Goal: Task Accomplishment & Management: Manage account settings

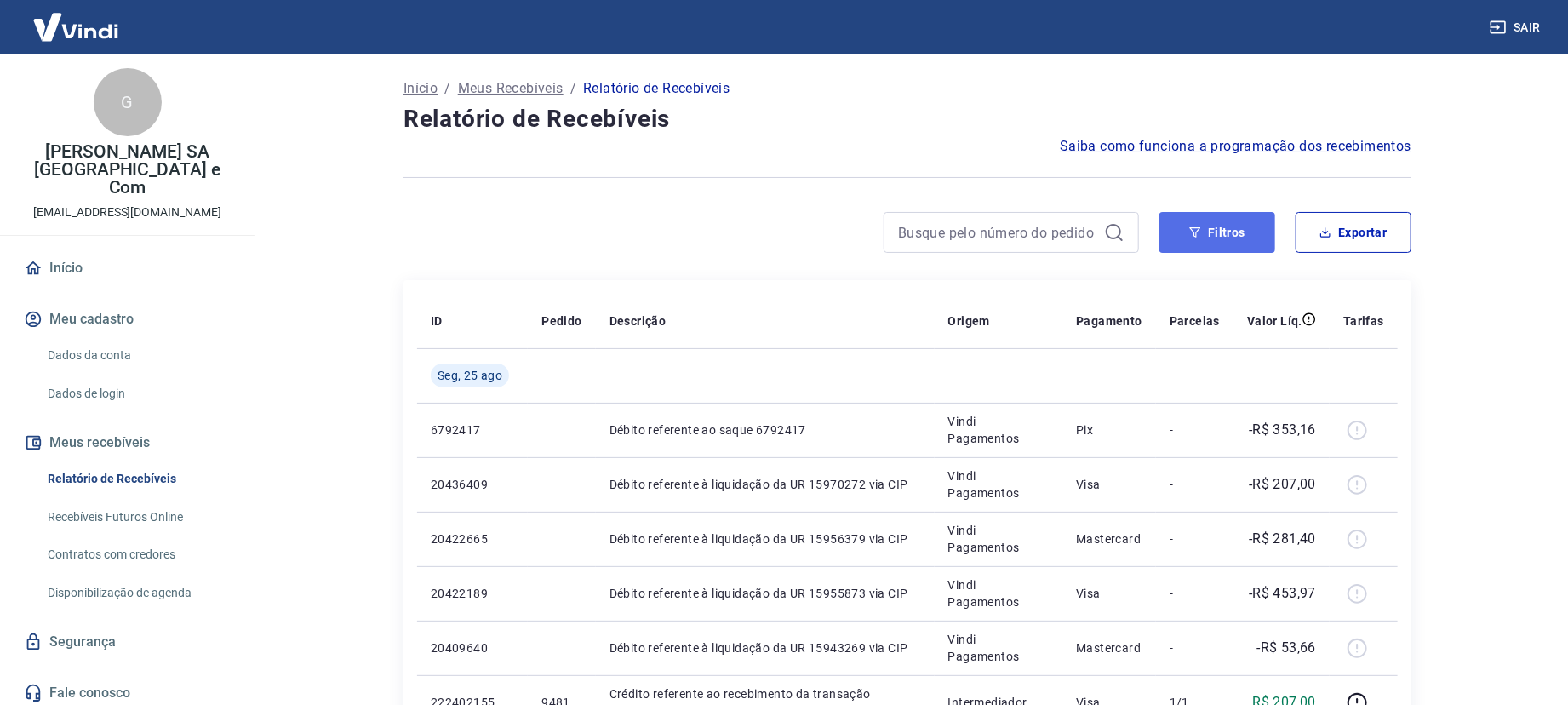
click at [1243, 231] on button "Filtros" at bounding box center [1218, 232] width 116 height 41
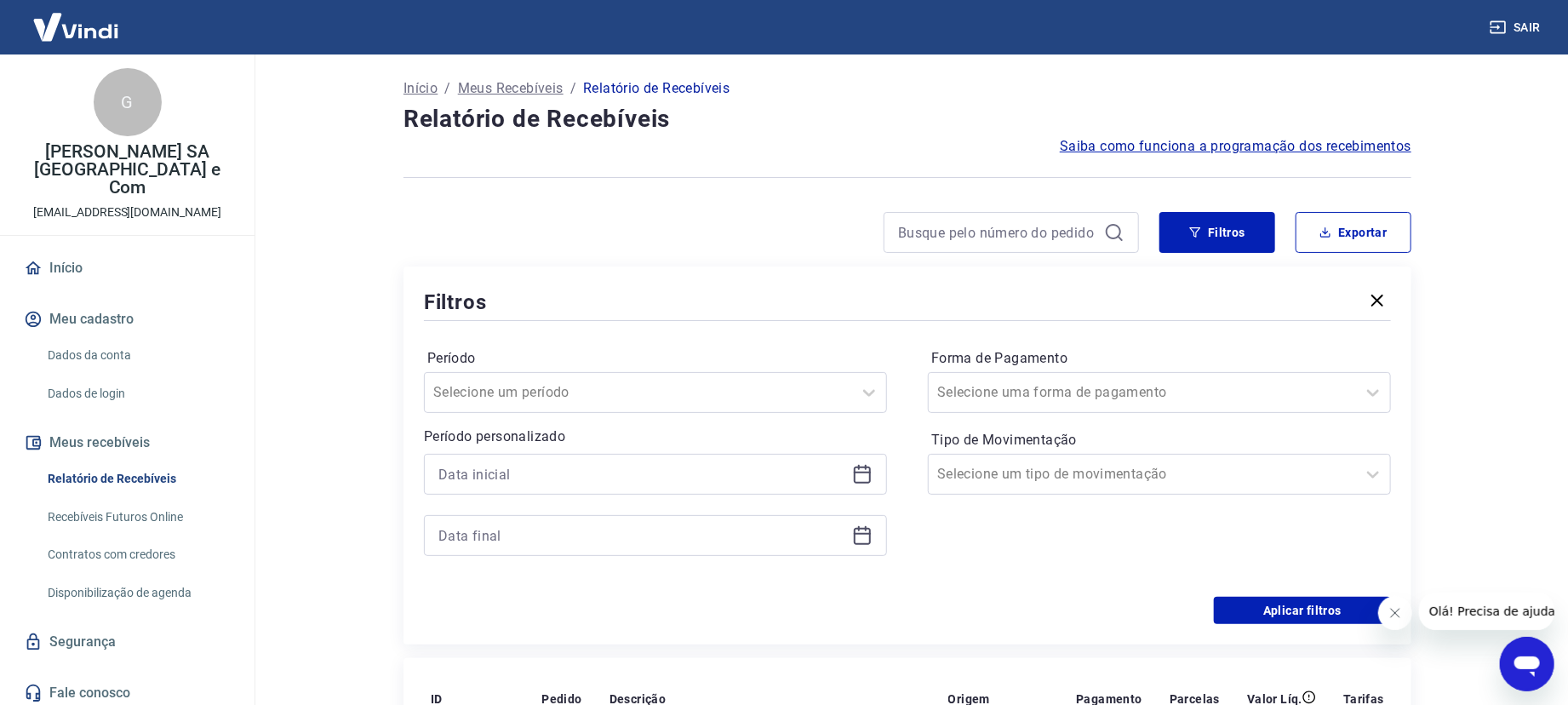
click at [856, 470] on icon at bounding box center [862, 474] width 21 height 21
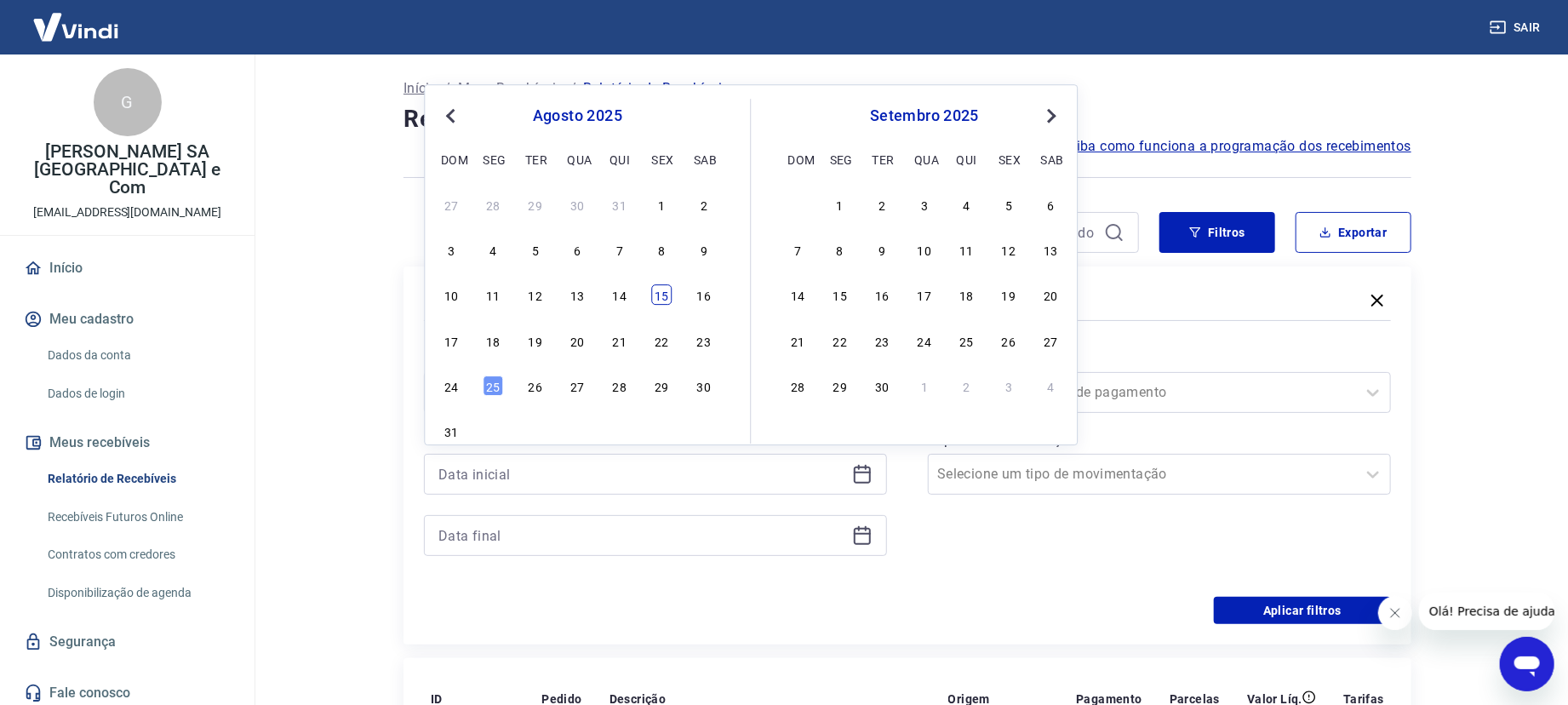
click at [656, 291] on div "15" at bounding box center [662, 295] width 21 height 21
type input "[DATE]"
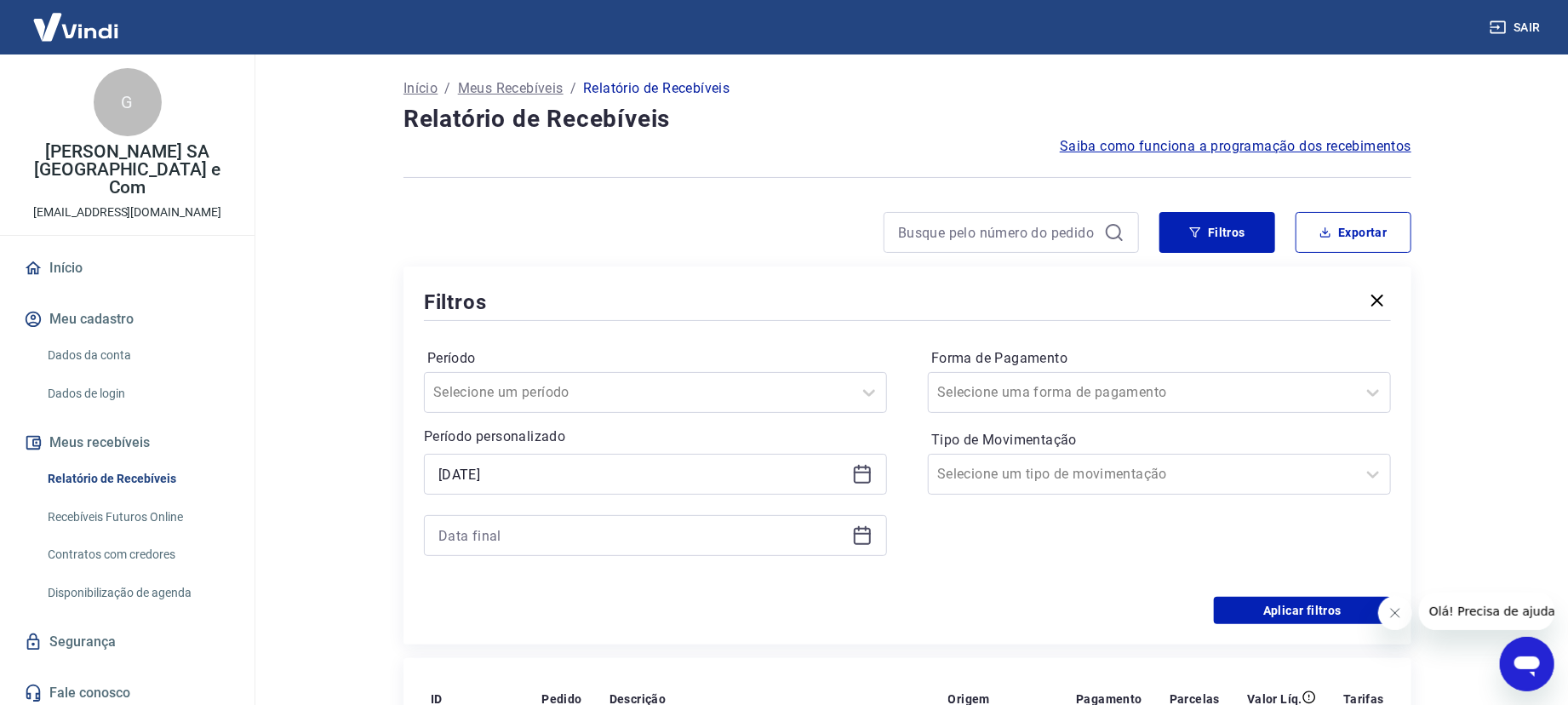
click at [852, 533] on icon at bounding box center [862, 535] width 21 height 21
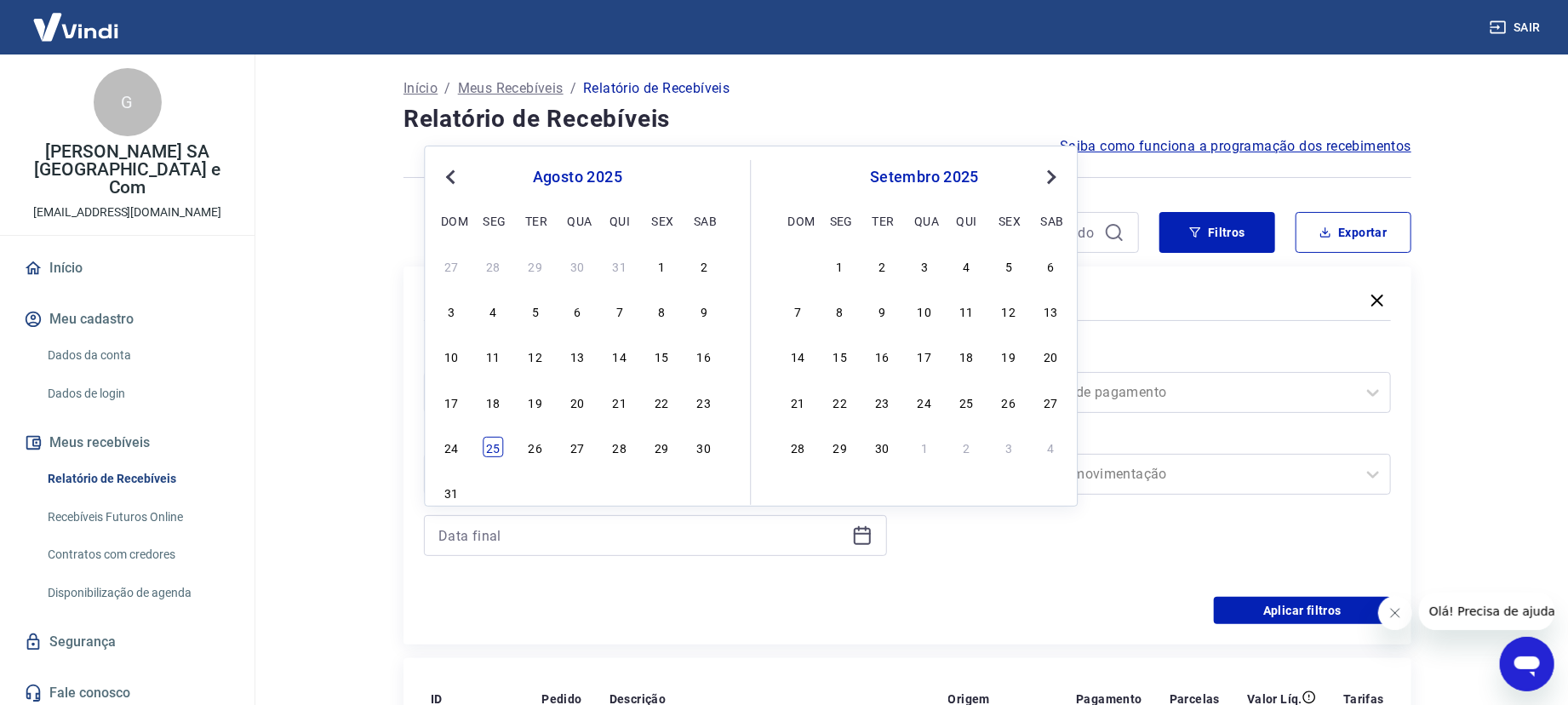
click at [493, 440] on div "25" at bounding box center [493, 447] width 21 height 21
type input "[DATE]"
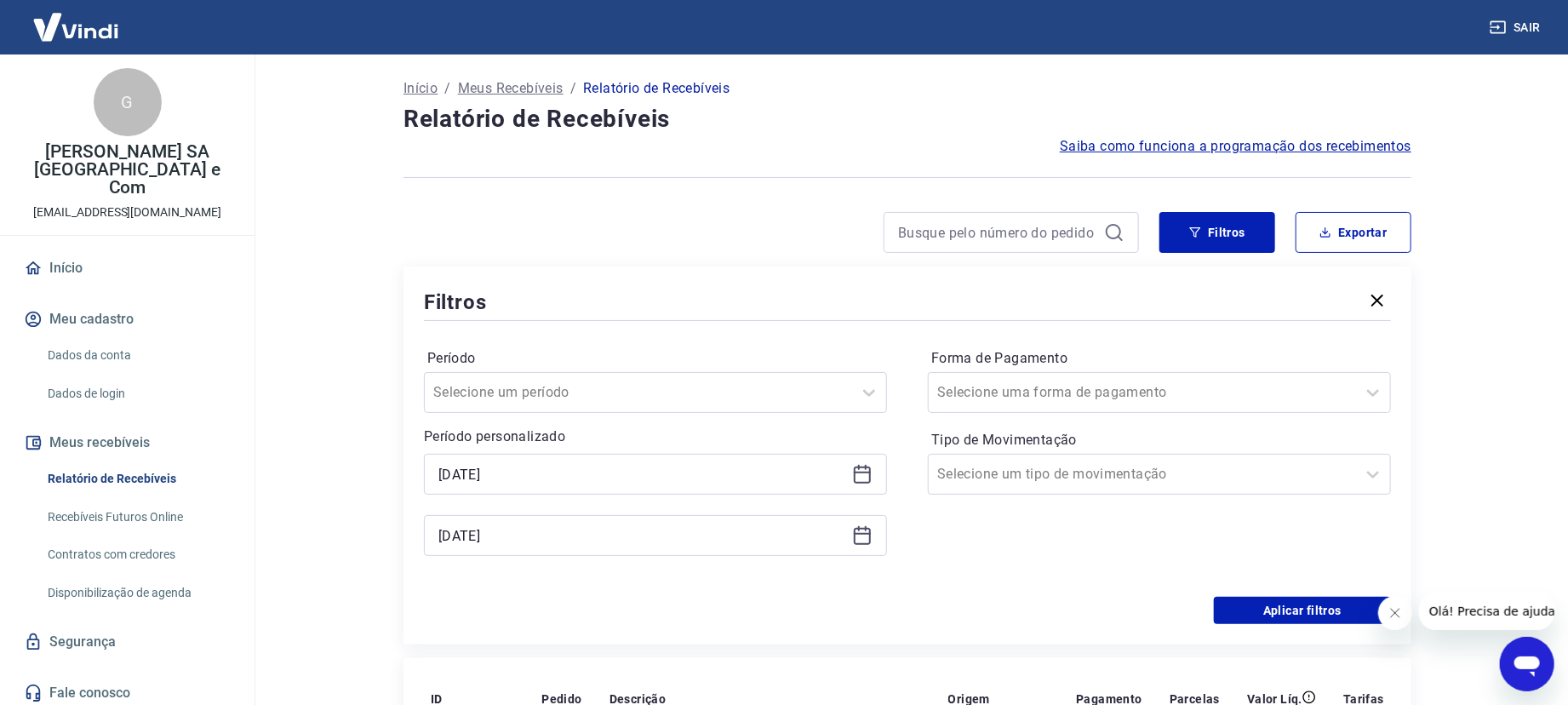
scroll to position [454, 0]
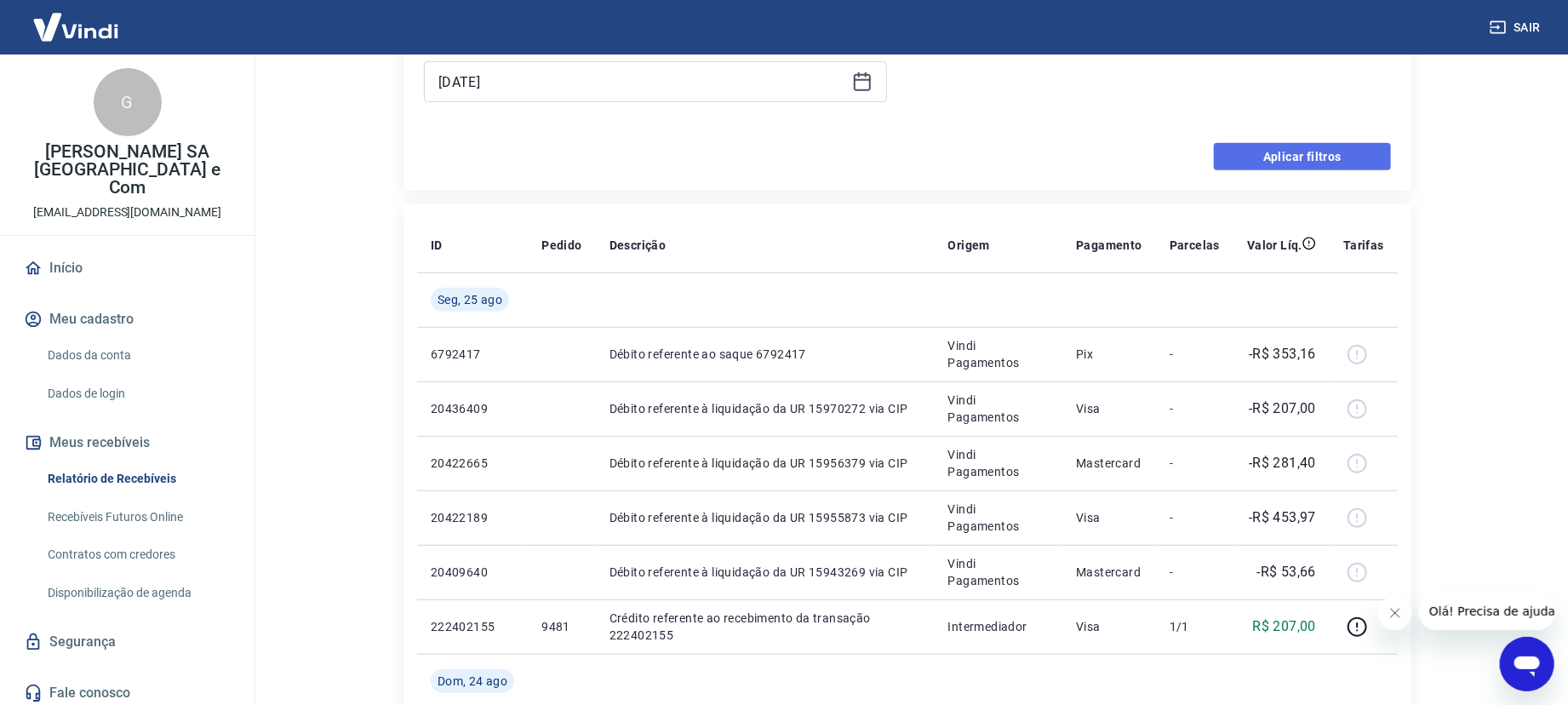
click at [1336, 165] on button "Aplicar filtros" at bounding box center [1302, 156] width 177 height 27
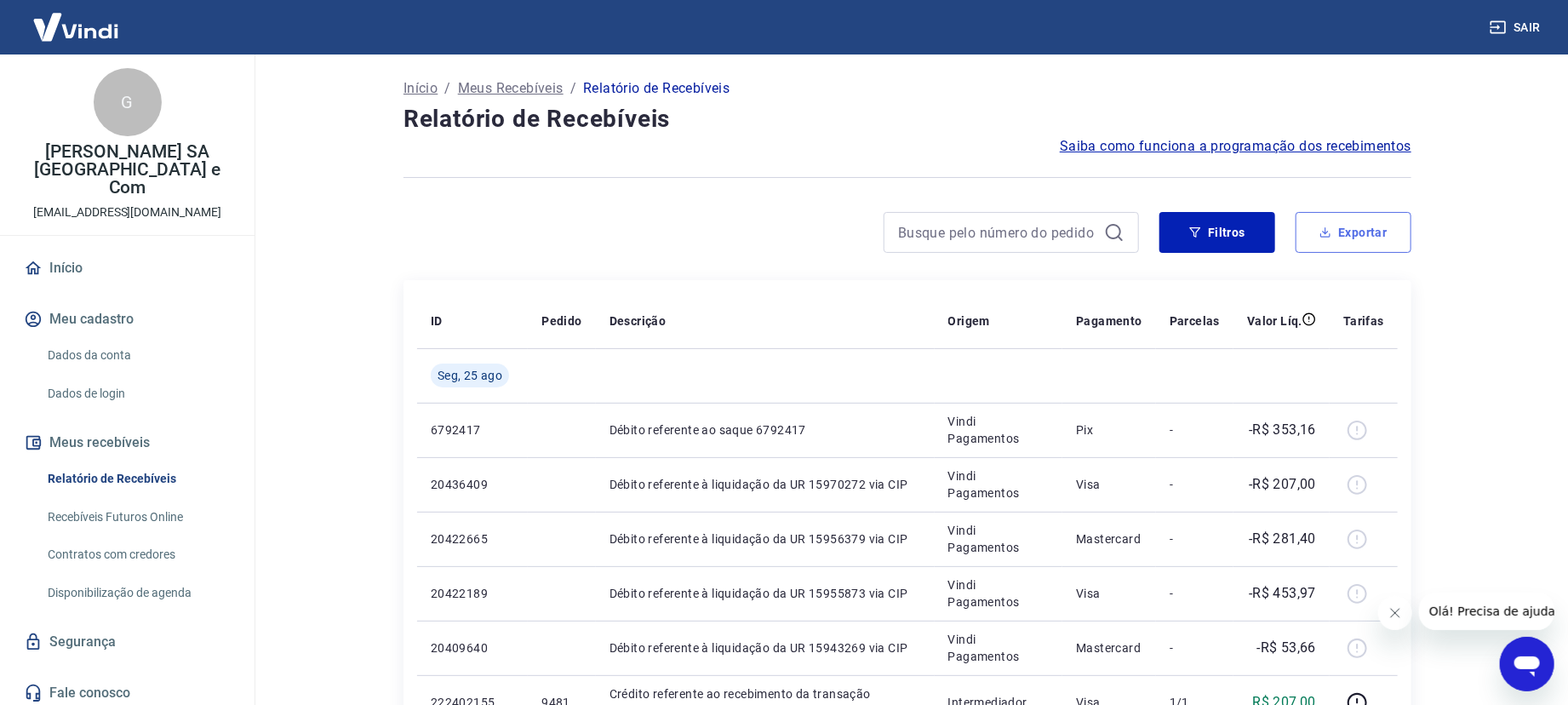
click at [1353, 222] on button "Exportar" at bounding box center [1354, 232] width 116 height 41
type input "[DATE]"
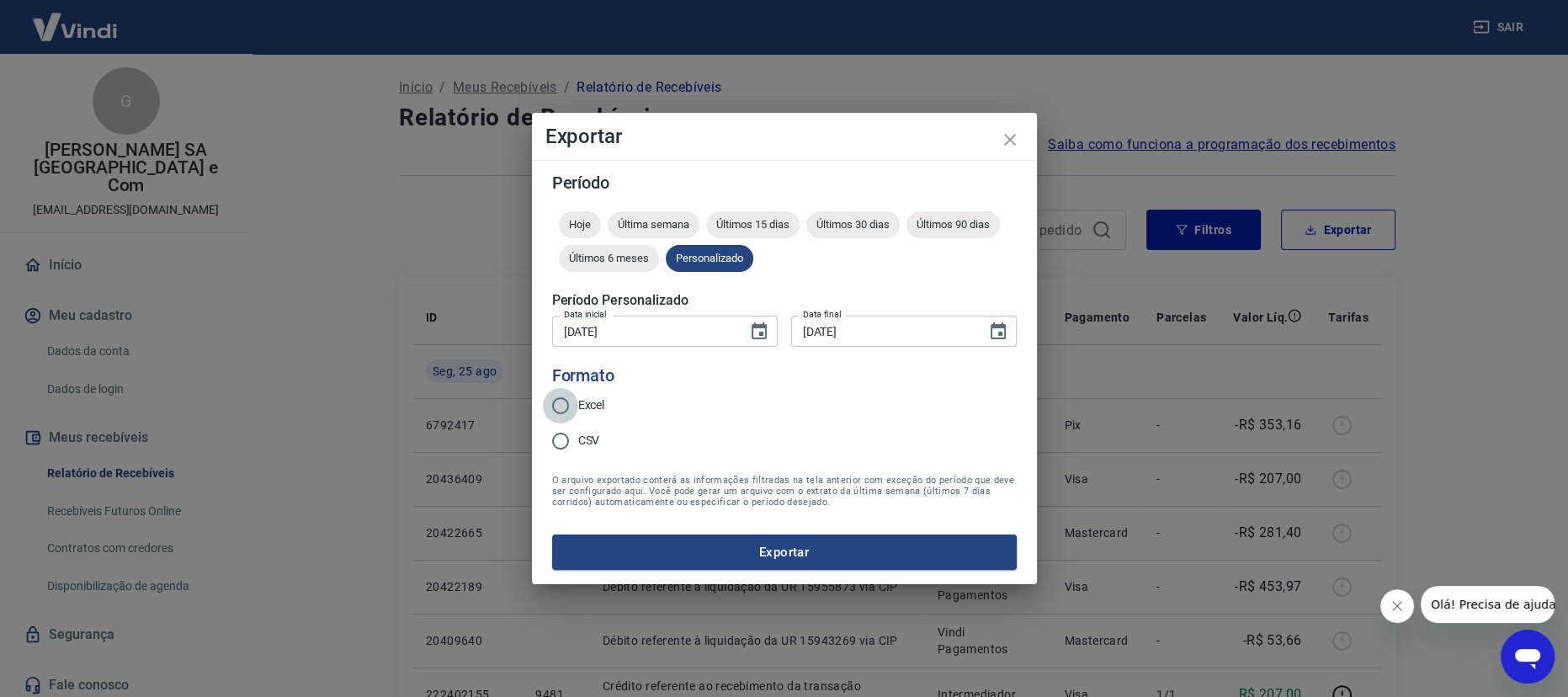
click at [569, 403] on input "Excel" at bounding box center [560, 405] width 35 height 35
radio input "true"
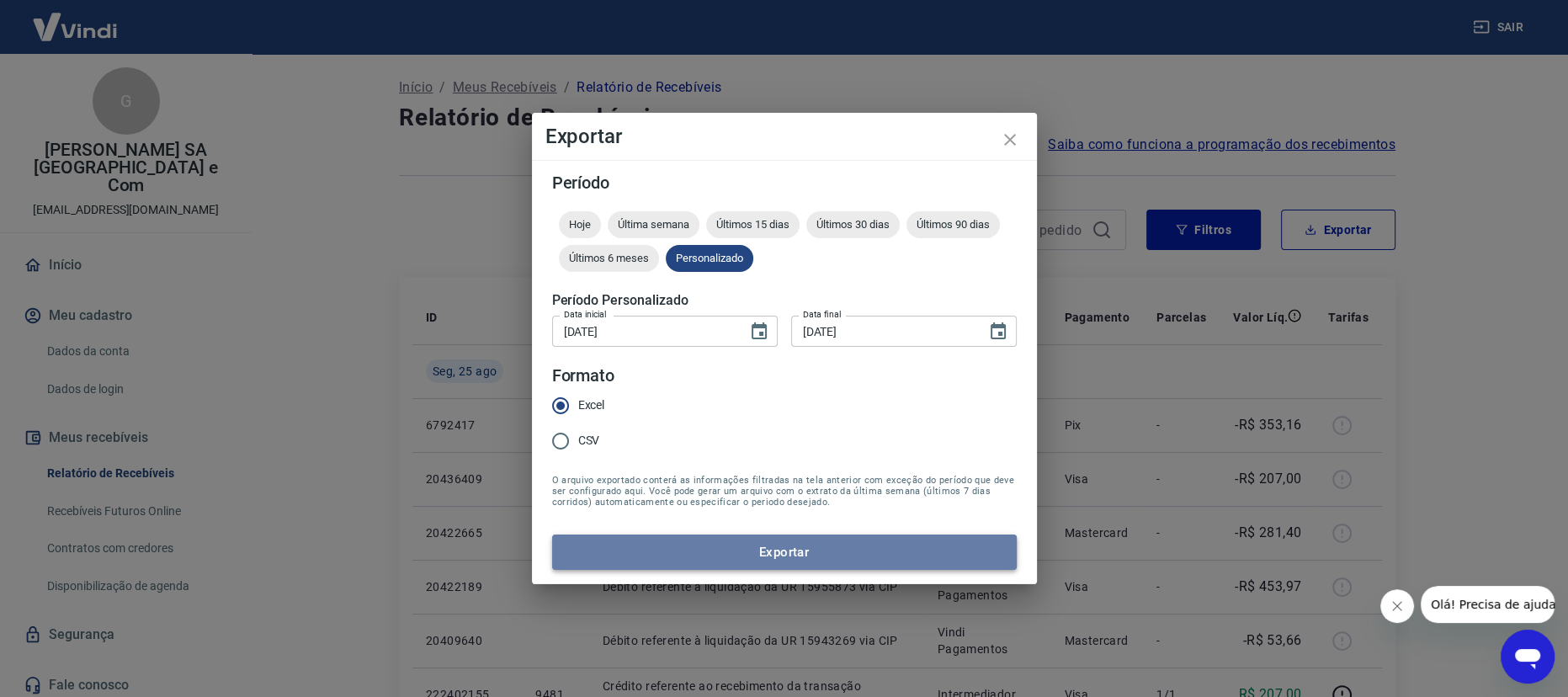
click at [676, 546] on button "Exportar" at bounding box center [785, 552] width 465 height 35
